Goal: Information Seeking & Learning: Learn about a topic

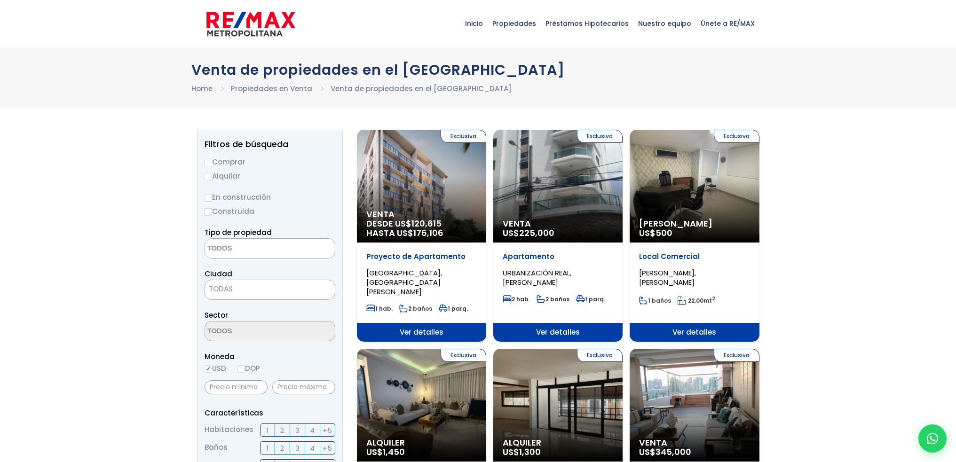
select select
click at [208, 163] on input "Comprar" at bounding box center [209, 163] width 8 height 8
radio input "true"
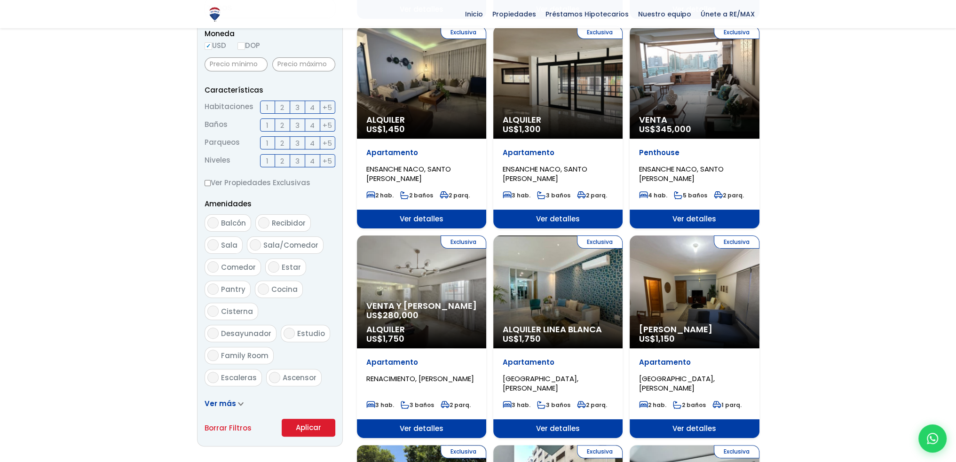
scroll to position [423, 0]
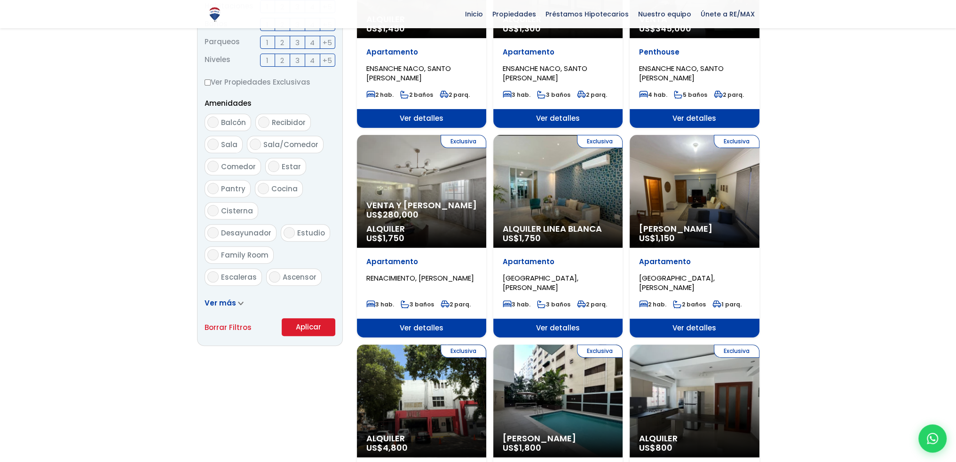
click at [322, 323] on button "Aplicar" at bounding box center [309, 327] width 54 height 18
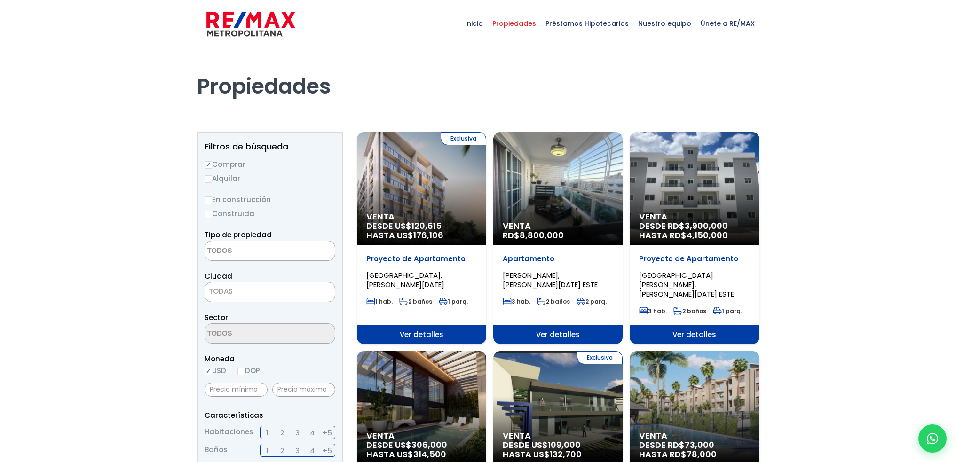
select select
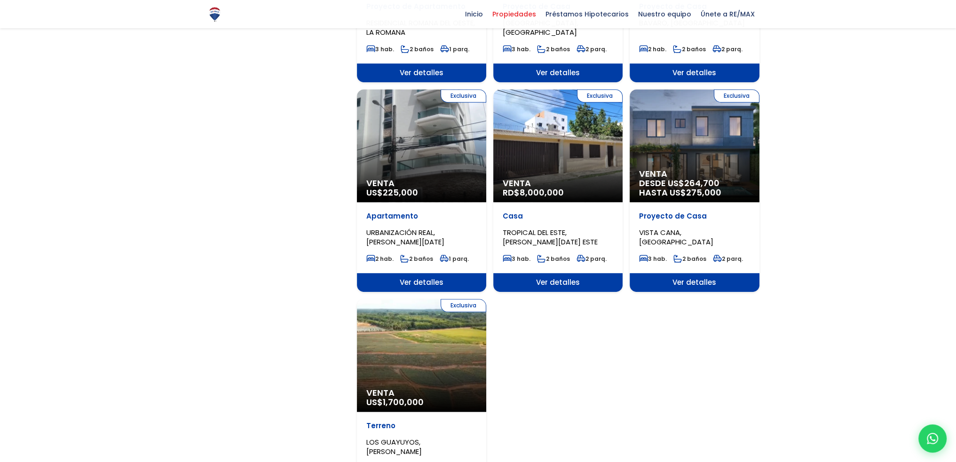
scroll to position [894, 0]
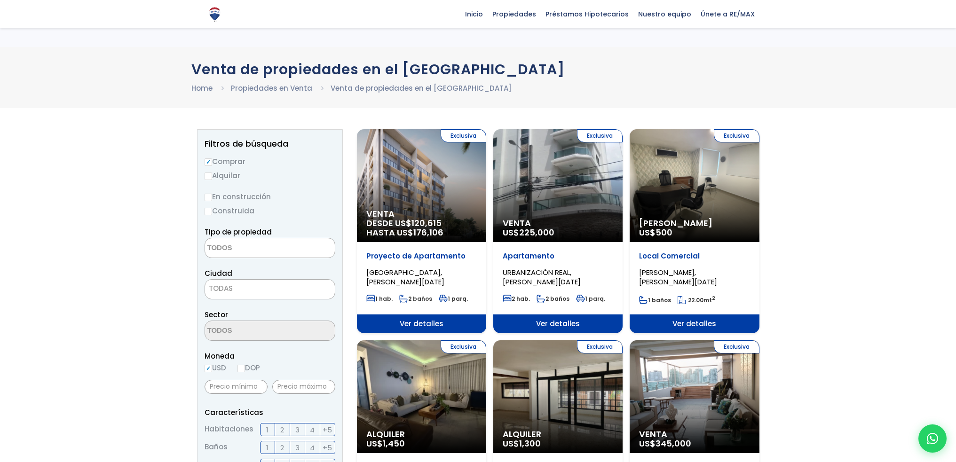
select select
